Goal: Obtain resource: Download file/media

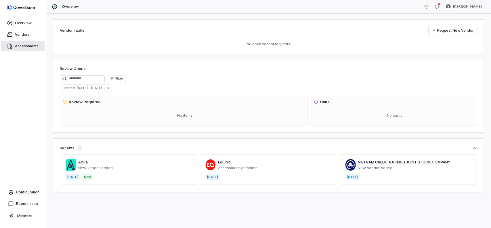
click at [21, 43] on link "Assessments" at bounding box center [22, 46] width 43 height 10
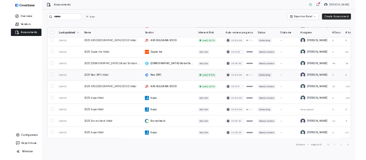
scroll to position [29, 0]
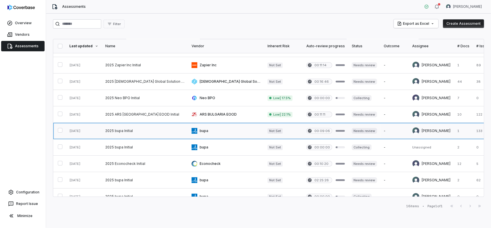
click at [119, 130] on link at bounding box center [145, 131] width 86 height 16
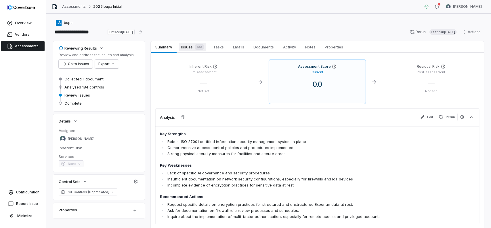
click at [188, 49] on span "Issues 133" at bounding box center [192, 47] width 27 height 8
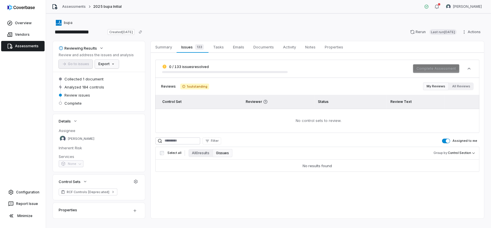
click at [102, 62] on html "**********" at bounding box center [245, 114] width 491 height 228
click at [116, 85] on div "Export as Excel" at bounding box center [116, 85] width 41 height 9
